Goal: Task Accomplishment & Management: Complete application form

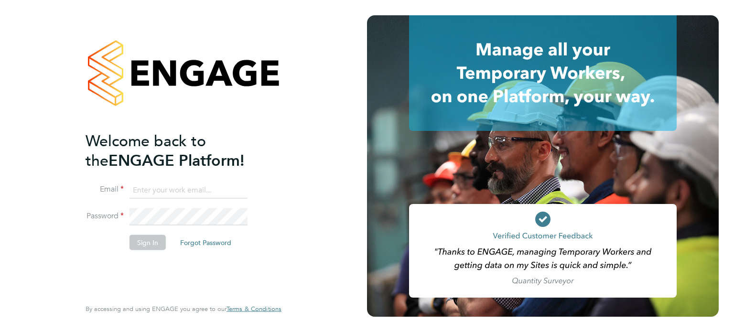
click at [173, 182] on input at bounding box center [188, 189] width 118 height 17
type input "bcarr@spheresolutions.co.uk"
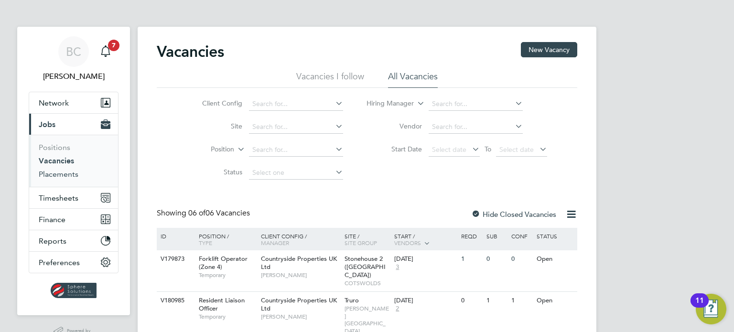
click at [58, 174] on link "Placements" at bounding box center [59, 174] width 40 height 9
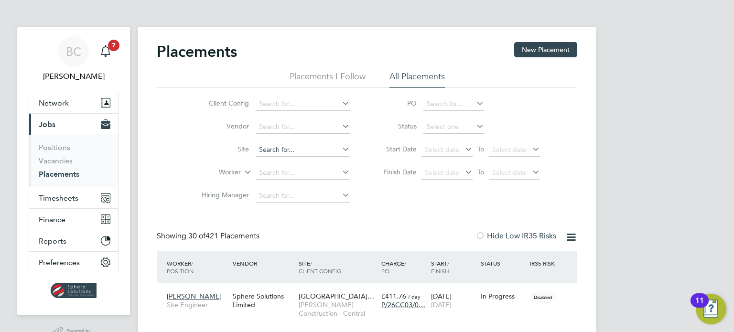
click at [292, 171] on input at bounding box center [303, 172] width 94 height 13
click at [313, 191] on li "[PERSON_NAME]" at bounding box center [303, 185] width 95 height 13
type input "[PERSON_NAME]"
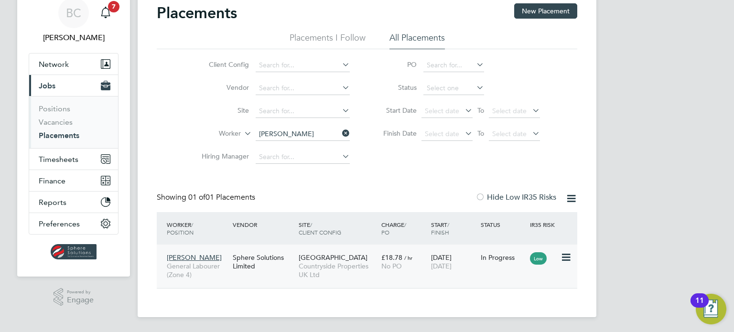
click at [451, 269] on span "[DATE]" at bounding box center [441, 266] width 21 height 9
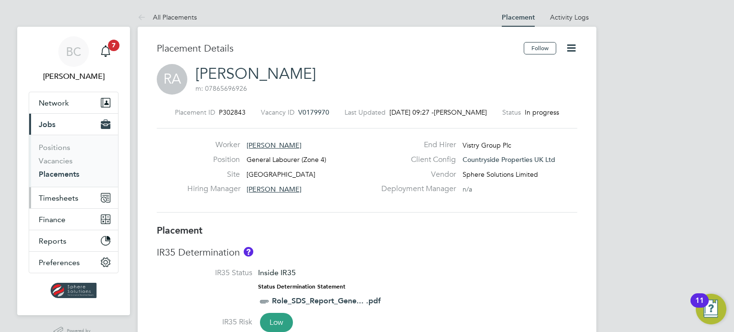
click at [78, 197] on button "Timesheets" at bounding box center [73, 197] width 89 height 21
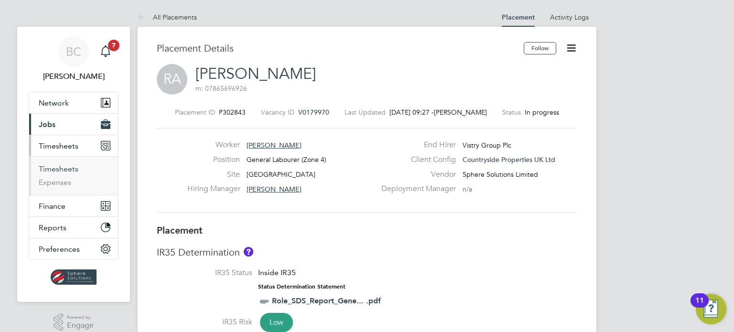
drag, startPoint x: 52, startPoint y: 167, endPoint x: 68, endPoint y: 162, distance: 16.8
click at [52, 167] on link "Timesheets" at bounding box center [59, 168] width 40 height 9
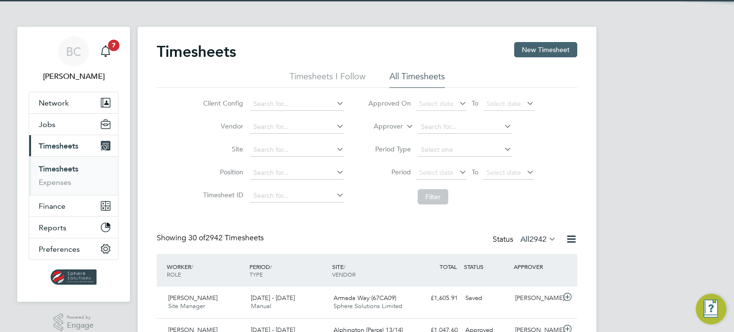
click at [531, 51] on button "New Timesheet" at bounding box center [545, 49] width 63 height 15
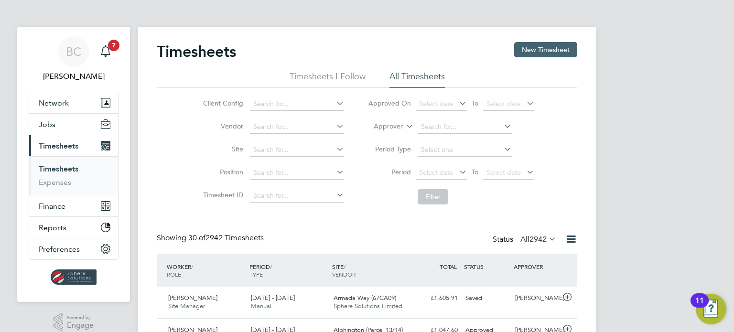
scroll to position [4, 5]
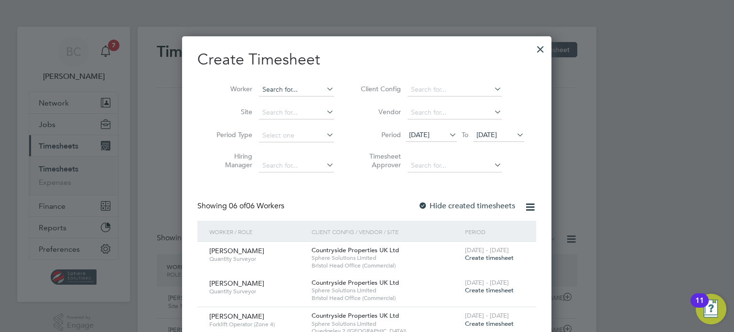
click at [283, 87] on input at bounding box center [296, 89] width 75 height 13
click at [287, 104] on li "Rem el Allen" at bounding box center [301, 102] width 84 height 13
type input "[PERSON_NAME]"
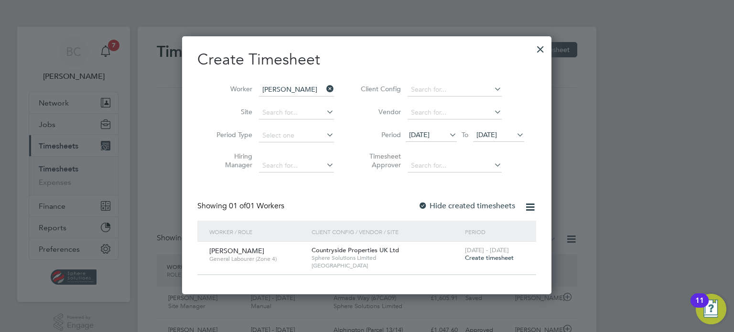
click at [477, 256] on span "Create timesheet" at bounding box center [489, 258] width 49 height 8
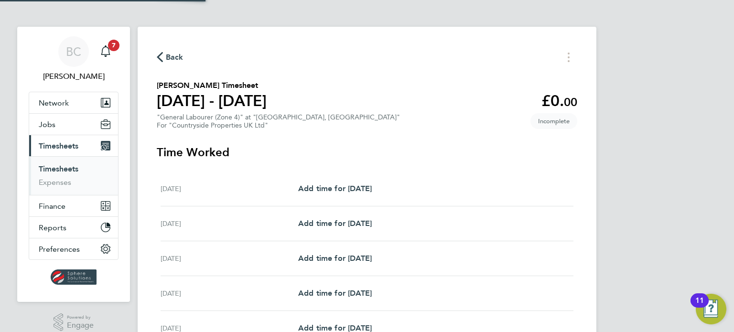
click at [407, 241] on div "Wed 17 Sep Add time for Wed 17 Sep Add time for Wed 17 Sep" at bounding box center [366, 258] width 413 height 35
click at [426, 116] on section "Remel Allen's Timesheet 15 - 21 Sept 2025 £0. 00 "General Labourer (Zone 4)" at…" at bounding box center [367, 105] width 420 height 50
click at [318, 189] on span "Add time for Mon 15 Sep" at bounding box center [335, 188] width 74 height 9
select select "30"
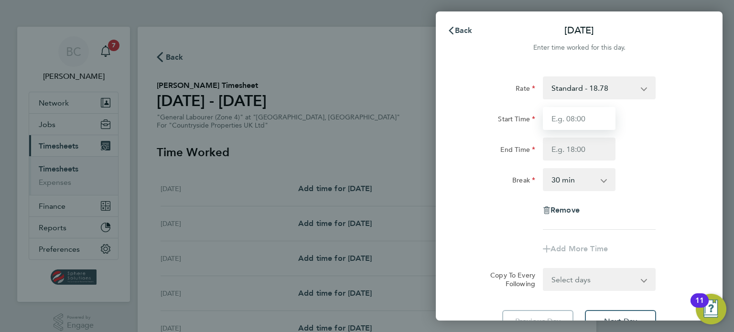
click at [564, 118] on input "Start Time" at bounding box center [579, 118] width 73 height 23
type input "08:00"
click at [564, 158] on input "End Time" at bounding box center [579, 149] width 73 height 23
type input "17:00"
click at [498, 249] on app-timesheet-line-form-group "Rate Standard - 18.78 Start Time 08:00 End Time 17:00 Break 0 min 15 min 30 min…" at bounding box center [578, 168] width 233 height 184
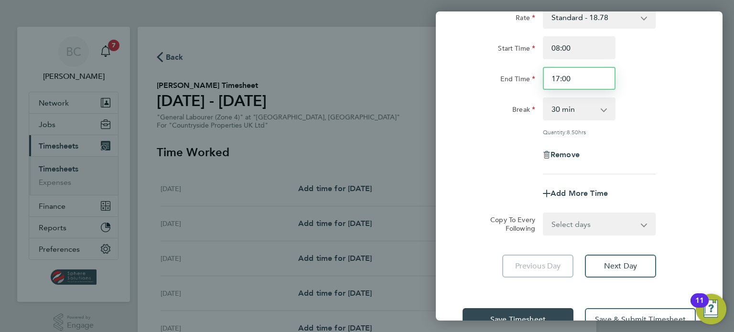
drag, startPoint x: 578, startPoint y: 76, endPoint x: 539, endPoint y: 79, distance: 39.3
click at [539, 79] on div "17:00" at bounding box center [579, 78] width 80 height 23
click at [469, 128] on div "Rate Standard - 18.78 Start Time 08:00 End Time 17:00 Break 0 min 15 min 30 min…" at bounding box center [578, 90] width 233 height 169
click at [573, 111] on select "0 min 15 min 30 min 45 min 60 min 75 min 90 min" at bounding box center [573, 108] width 59 height 21
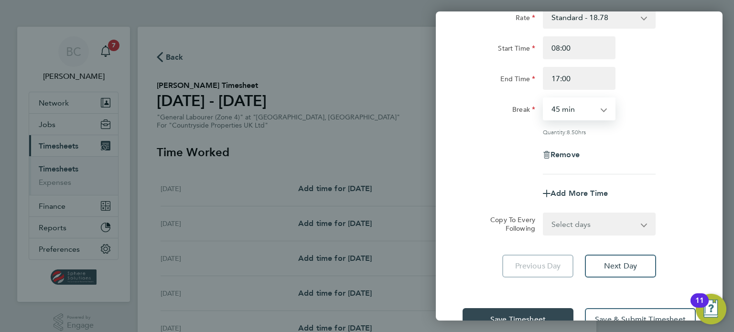
click at [544, 98] on select "0 min 15 min 30 min 45 min 60 min 75 min 90 min" at bounding box center [573, 108] width 59 height 21
click at [582, 110] on select "0 min 15 min 30 min 45 min 60 min 75 min 90 min" at bounding box center [573, 108] width 59 height 21
select select "60"
click at [544, 98] on select "0 min 15 min 30 min 45 min 60 min 75 min 90 min" at bounding box center [573, 108] width 59 height 21
click at [642, 154] on div "Remove" at bounding box center [579, 154] width 241 height 23
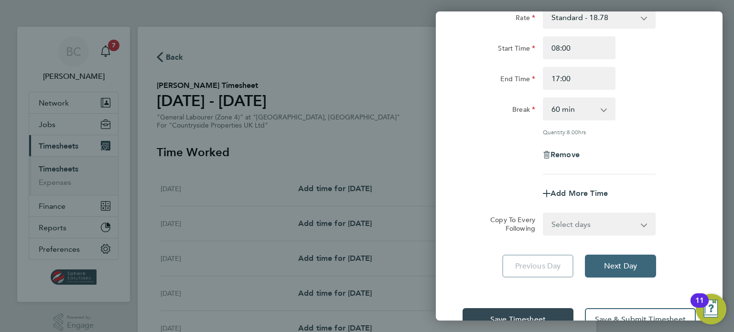
click at [613, 268] on span "Next Day" at bounding box center [620, 266] width 33 height 10
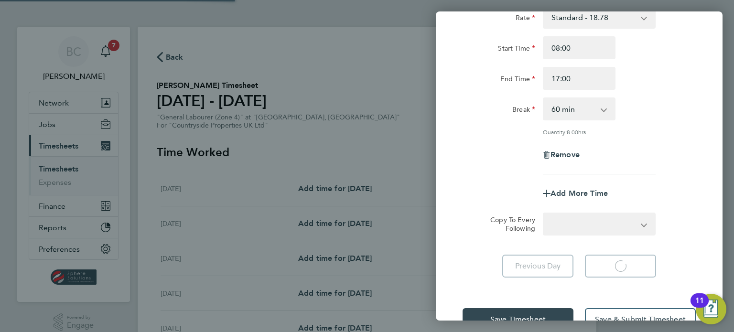
select select "30"
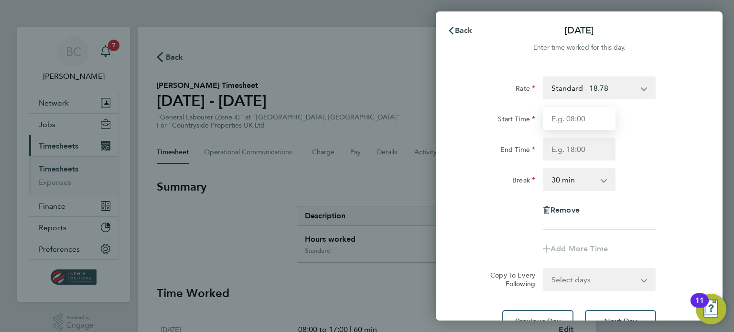
click at [569, 124] on input "Start Time" at bounding box center [579, 118] width 73 height 23
type input "08:00"
click at [581, 149] on input "End Time" at bounding box center [579, 149] width 73 height 23
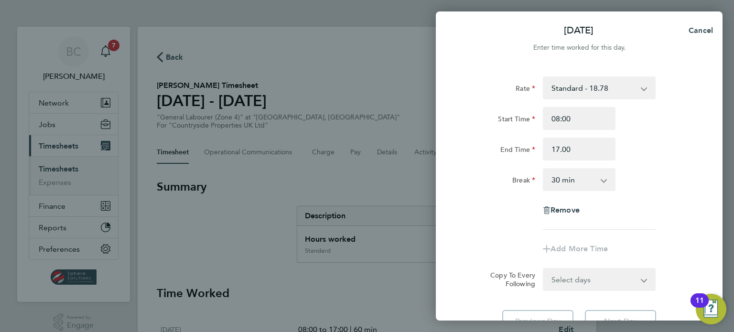
type input "17:00"
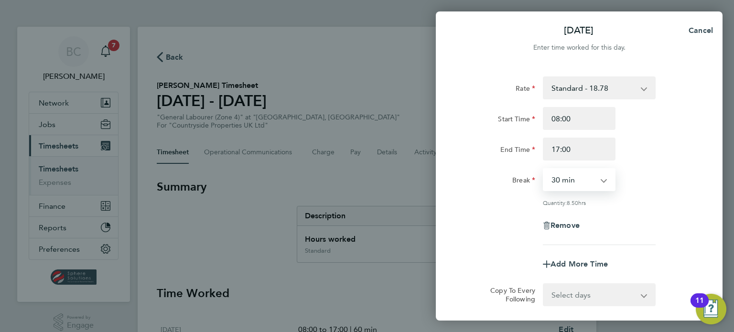
click at [580, 181] on select "0 min 15 min 30 min 45 min 60 min 75 min 90 min" at bounding box center [573, 179] width 59 height 21
click at [543, 247] on app-timesheet-line-form-group "Rate Standard - 18.78 Start Time 08:00 End Time 17:00 Break 0 min 15 min 30 min…" at bounding box center [578, 175] width 233 height 199
click at [510, 229] on div "Remove" at bounding box center [579, 225] width 241 height 23
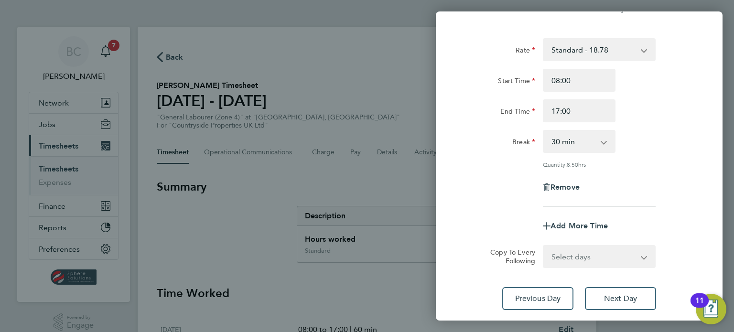
click at [575, 142] on select "0 min 15 min 30 min 45 min 60 min 75 min 90 min" at bounding box center [573, 141] width 59 height 21
select select "60"
click at [544, 131] on select "0 min 15 min 30 min 45 min 60 min 75 min 90 min" at bounding box center [573, 141] width 59 height 21
click at [520, 206] on app-timesheet-line-form-group "Rate Standard - 18.78 Start Time 08:00 End Time 17:00 Break 0 min 15 min 30 min…" at bounding box center [578, 137] width 233 height 199
click at [494, 210] on app-timesheet-line-form-group "Rate Standard - 18.78 Start Time 08:00 End Time 17:00 Break 0 min 15 min 30 min…" at bounding box center [578, 137] width 233 height 199
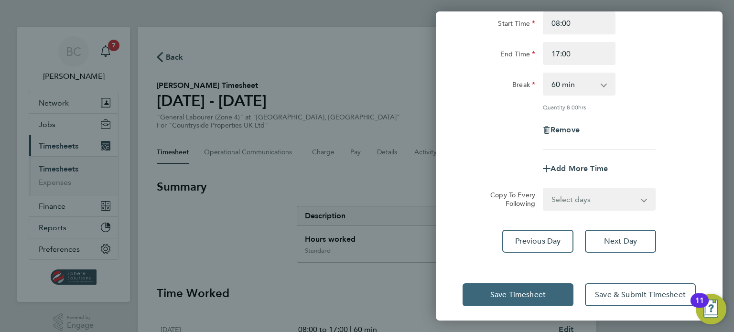
click at [515, 300] on button "Save Timesheet" at bounding box center [517, 294] width 111 height 23
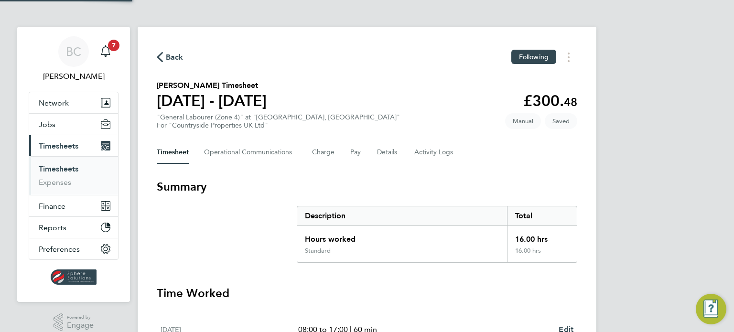
click at [392, 175] on div "Back Following Remel Allen's Timesheet 15 - 21 Sept 2025 £300. 48 "General Labo…" at bounding box center [367, 337] width 459 height 621
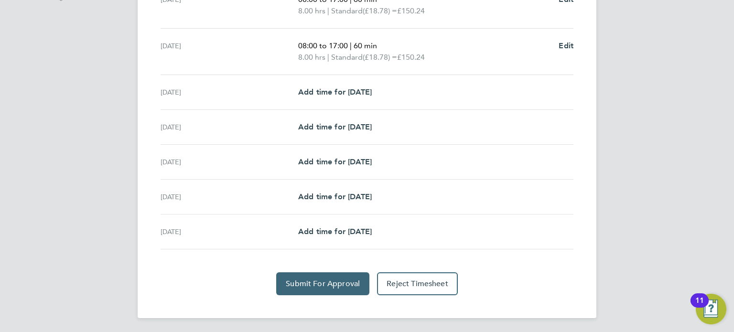
click at [327, 287] on button "Submit For Approval" at bounding box center [322, 283] width 93 height 23
